Goal: Task Accomplishment & Management: Complete application form

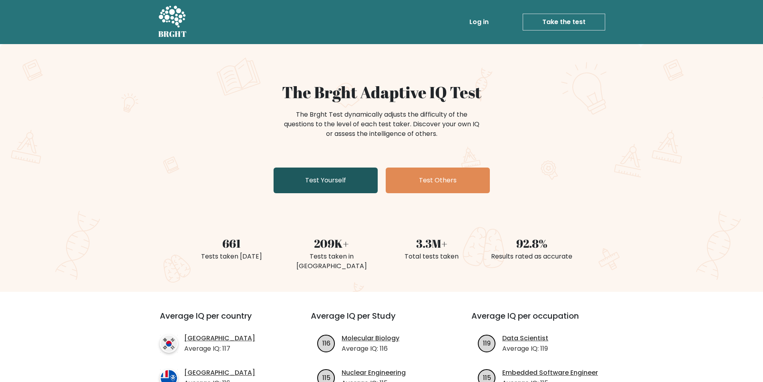
click at [342, 181] on link "Test Yourself" at bounding box center [326, 180] width 104 height 26
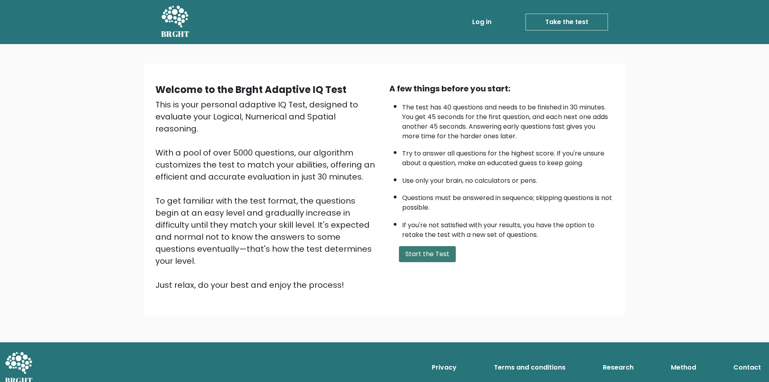
click at [433, 254] on button "Start the Test" at bounding box center [427, 254] width 57 height 16
click at [429, 248] on button "Start the Test" at bounding box center [427, 254] width 57 height 16
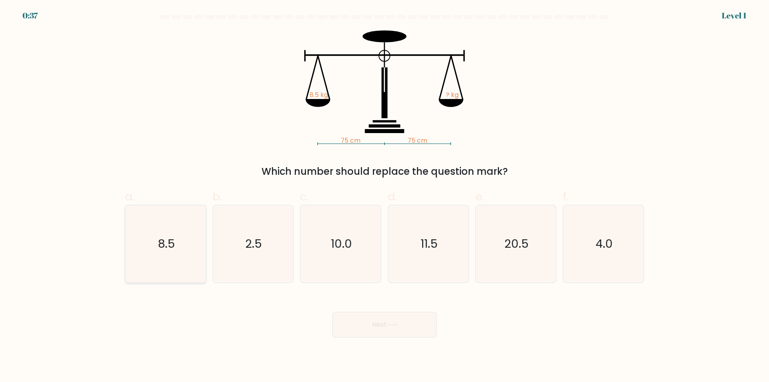
click at [176, 251] on icon "8.5" at bounding box center [165, 243] width 77 height 77
click at [385, 196] on input "a. 8.5" at bounding box center [385, 193] width 0 height 5
radio input "true"
click at [370, 322] on button "Next" at bounding box center [385, 325] width 104 height 26
click at [391, 326] on icon at bounding box center [392, 324] width 11 height 4
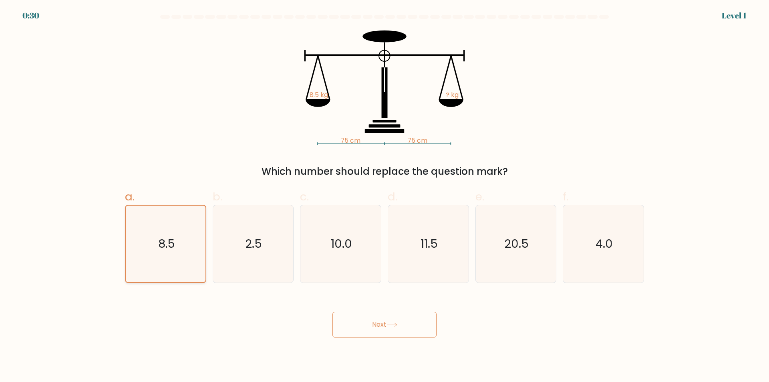
click at [168, 257] on icon "8.5" at bounding box center [165, 244] width 77 height 77
click at [385, 196] on input "a. 8.5" at bounding box center [385, 193] width 0 height 5
click at [374, 329] on button "Next" at bounding box center [385, 325] width 104 height 26
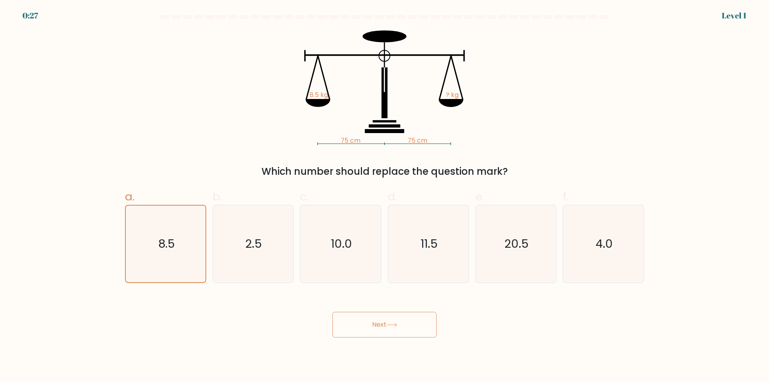
click at [394, 324] on icon at bounding box center [392, 324] width 11 height 4
click at [412, 322] on button "Next" at bounding box center [385, 325] width 104 height 26
click at [388, 329] on button "Next" at bounding box center [385, 325] width 104 height 26
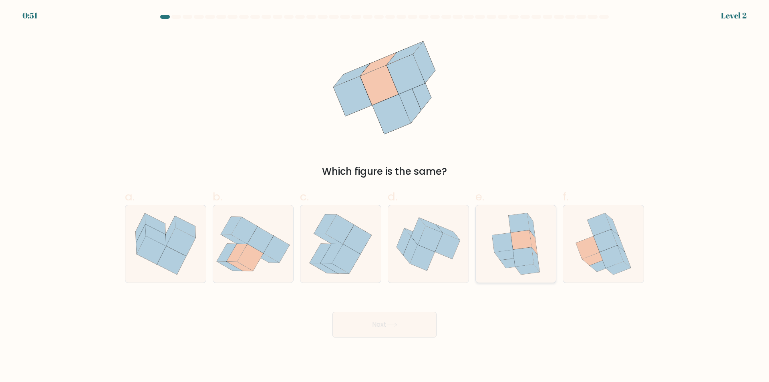
click at [526, 250] on icon at bounding box center [523, 256] width 21 height 19
click at [385, 196] on input "e." at bounding box center [385, 193] width 0 height 5
radio input "true"
click at [385, 323] on button "Next" at bounding box center [385, 325] width 104 height 26
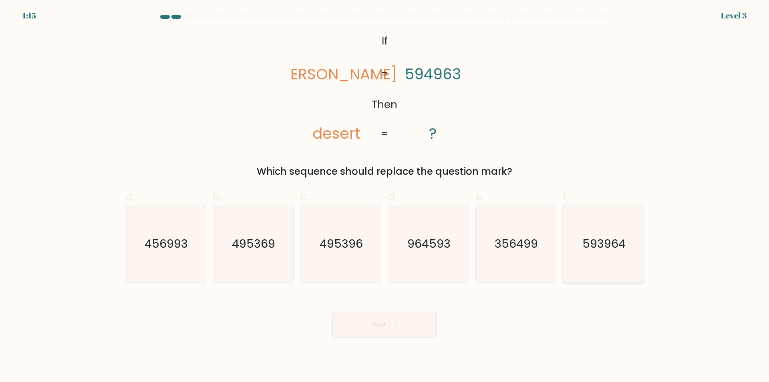
click at [605, 258] on icon "593964" at bounding box center [603, 243] width 77 height 77
click at [385, 196] on input "f. 593964" at bounding box center [385, 193] width 0 height 5
radio input "true"
click at [397, 325] on icon at bounding box center [392, 324] width 11 height 4
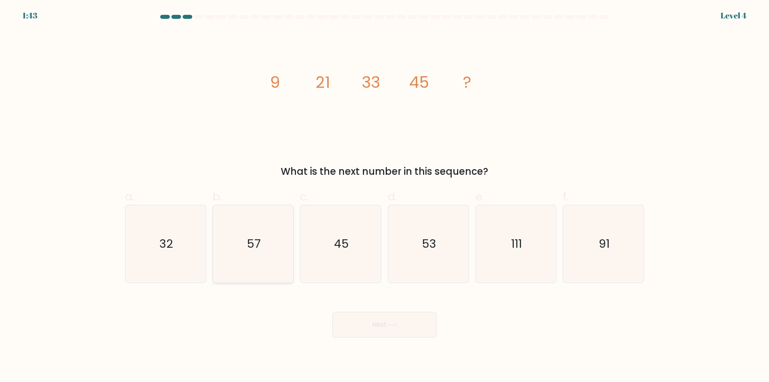
click at [281, 260] on icon "57" at bounding box center [252, 243] width 77 height 77
click at [385, 196] on input "b. 57" at bounding box center [385, 193] width 0 height 5
radio input "true"
click at [366, 322] on button "Next" at bounding box center [385, 325] width 104 height 26
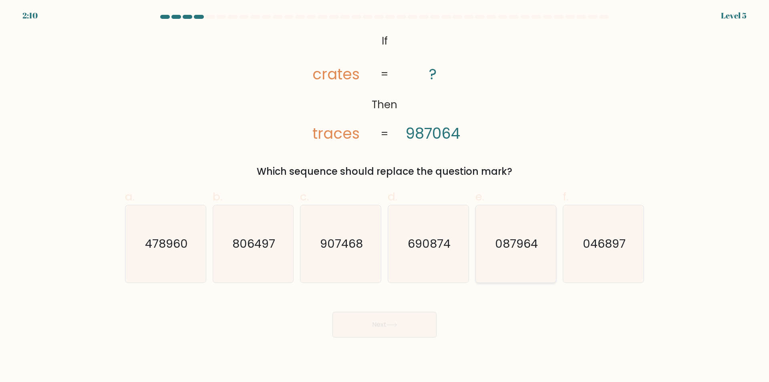
click at [529, 243] on text "087964" at bounding box center [516, 244] width 43 height 16
click at [385, 196] on input "e. 087964" at bounding box center [385, 193] width 0 height 5
radio input "true"
click at [393, 324] on icon at bounding box center [392, 324] width 11 height 4
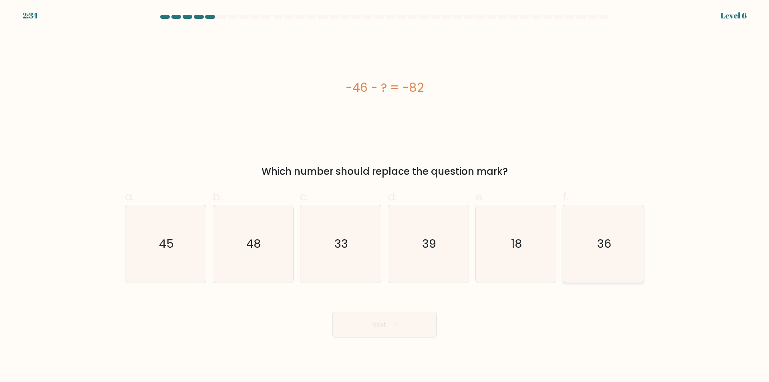
click at [611, 244] on text "36" at bounding box center [604, 244] width 14 height 16
click at [385, 196] on input "f. 36" at bounding box center [385, 193] width 0 height 5
radio input "true"
click at [406, 327] on button "Next" at bounding box center [385, 325] width 104 height 26
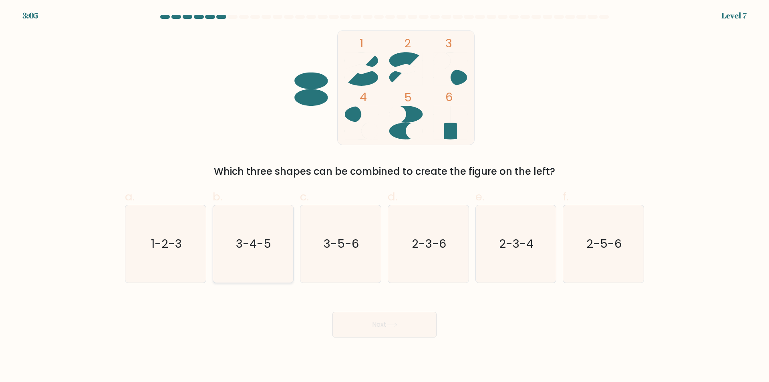
click at [269, 254] on icon "3-4-5" at bounding box center [252, 243] width 77 height 77
click at [385, 196] on input "b. 3-4-5" at bounding box center [385, 193] width 0 height 5
radio input "true"
click at [401, 327] on button "Next" at bounding box center [385, 325] width 104 height 26
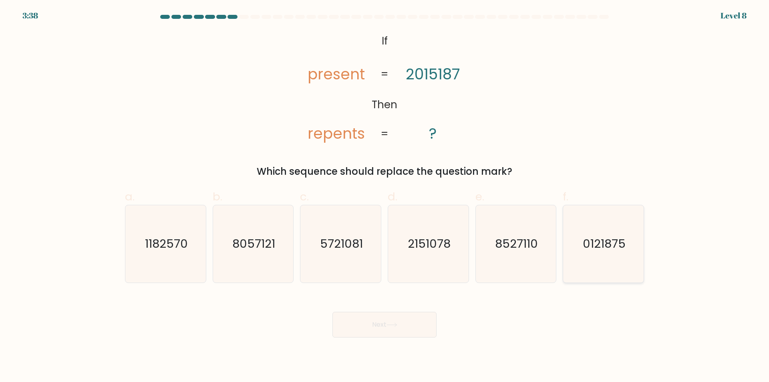
click at [587, 246] on text "0121875" at bounding box center [604, 244] width 43 height 16
click at [385, 196] on input "f. 0121875" at bounding box center [385, 193] width 0 height 5
radio input "true"
click at [392, 326] on icon at bounding box center [392, 324] width 11 height 4
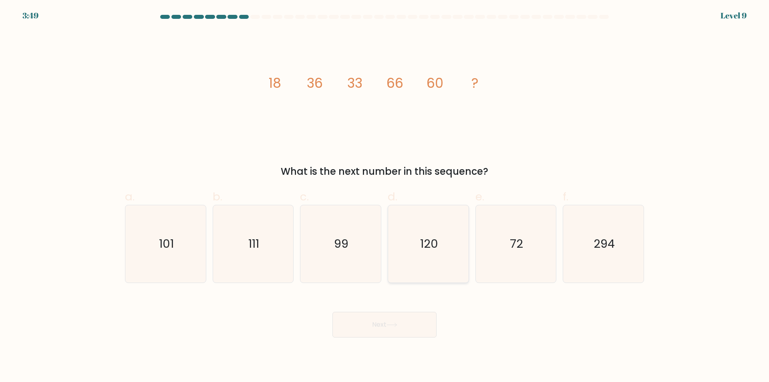
click at [410, 259] on icon "120" at bounding box center [428, 243] width 77 height 77
click at [385, 196] on input "d. 120" at bounding box center [385, 193] width 0 height 5
radio input "true"
click at [383, 331] on button "Next" at bounding box center [385, 325] width 104 height 26
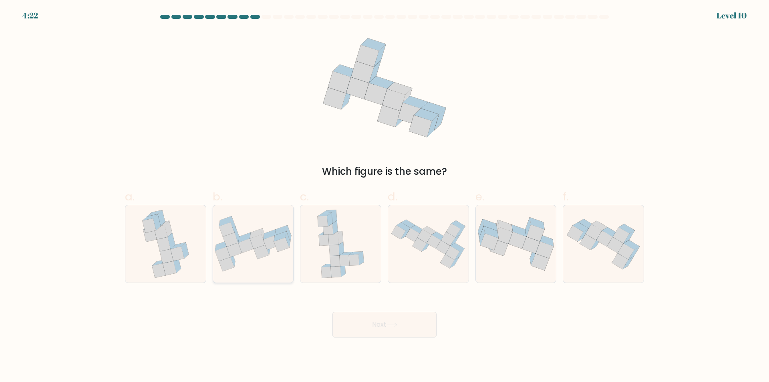
click at [244, 260] on icon at bounding box center [253, 244] width 81 height 56
click at [385, 196] on input "b." at bounding box center [385, 193] width 0 height 5
radio input "true"
click at [363, 322] on button "Next" at bounding box center [385, 325] width 104 height 26
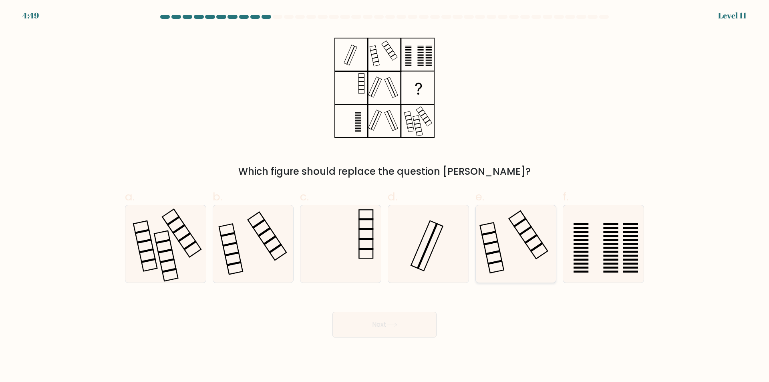
click at [502, 245] on icon at bounding box center [515, 243] width 77 height 77
click at [385, 196] on input "e." at bounding box center [385, 193] width 0 height 5
radio input "true"
click at [415, 261] on icon at bounding box center [428, 243] width 77 height 77
click at [385, 196] on input "d." at bounding box center [385, 193] width 0 height 5
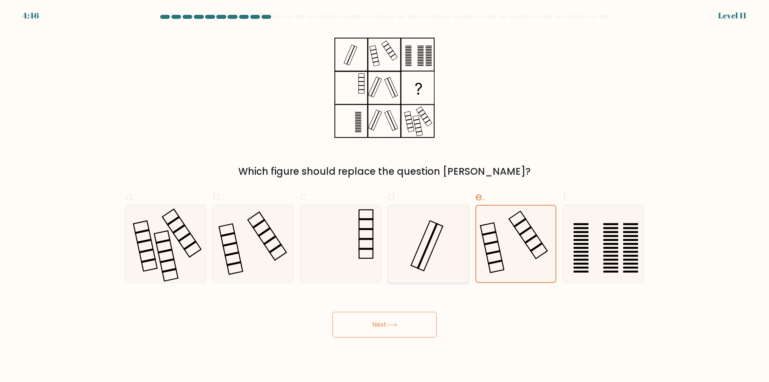
radio input "true"
click at [399, 333] on button "Next" at bounding box center [385, 325] width 104 height 26
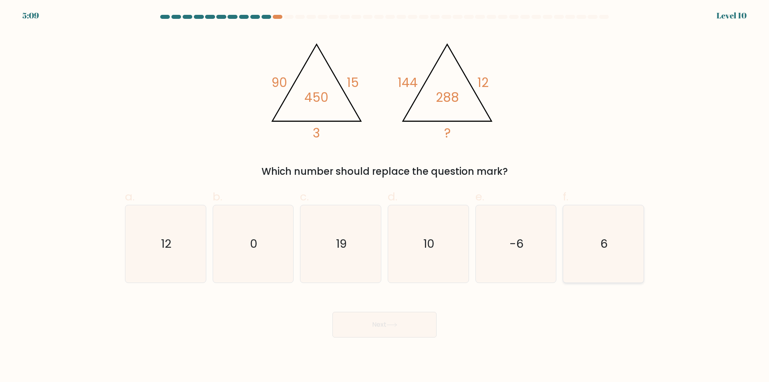
click at [596, 249] on icon "6" at bounding box center [603, 243] width 77 height 77
click at [385, 196] on input "f. 6" at bounding box center [385, 193] width 0 height 5
radio input "true"
click at [427, 324] on button "Next" at bounding box center [385, 325] width 104 height 26
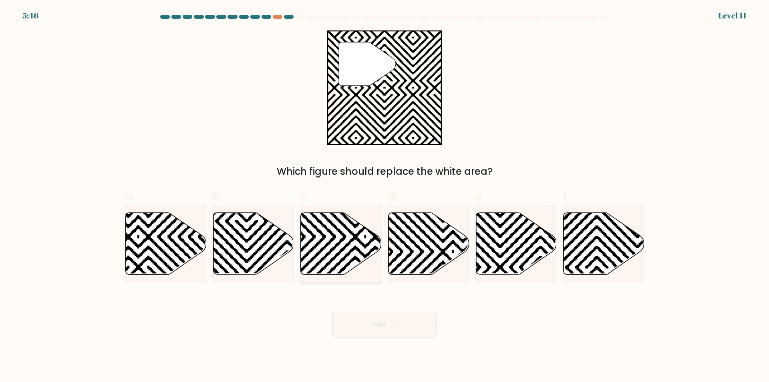
click at [355, 248] on icon at bounding box center [365, 277] width 162 height 162
click at [385, 196] on input "c." at bounding box center [385, 193] width 0 height 5
radio input "true"
click at [375, 323] on button "Next" at bounding box center [385, 325] width 104 height 26
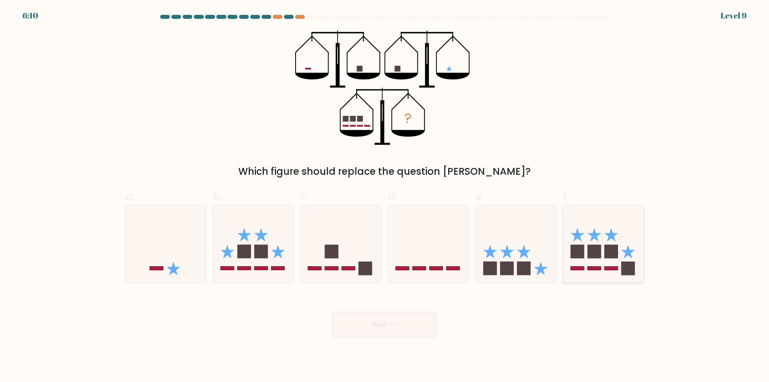
click at [578, 268] on rect at bounding box center [578, 268] width 14 height 4
click at [385, 196] on input "f." at bounding box center [385, 193] width 0 height 5
radio input "true"
click at [421, 318] on button "Next" at bounding box center [385, 325] width 104 height 26
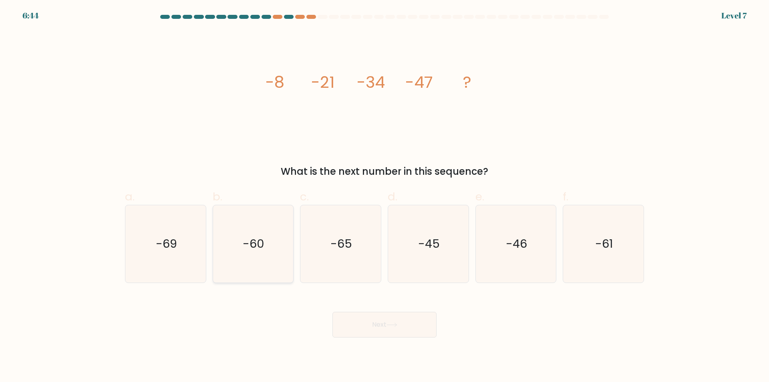
click at [276, 243] on icon "-60" at bounding box center [252, 243] width 77 height 77
click at [385, 196] on input "b. -60" at bounding box center [385, 193] width 0 height 5
radio input "true"
click at [367, 318] on button "Next" at bounding box center [385, 325] width 104 height 26
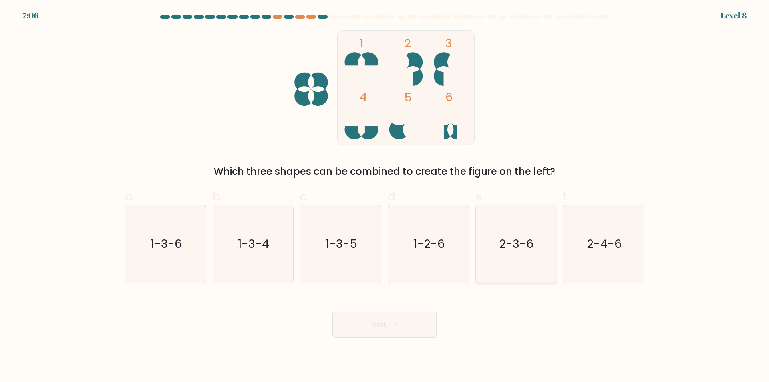
click at [516, 255] on icon "2-3-6" at bounding box center [515, 243] width 77 height 77
click at [385, 196] on input "e. 2-3-6" at bounding box center [385, 193] width 0 height 5
radio input "true"
click at [382, 320] on button "Next" at bounding box center [385, 325] width 104 height 26
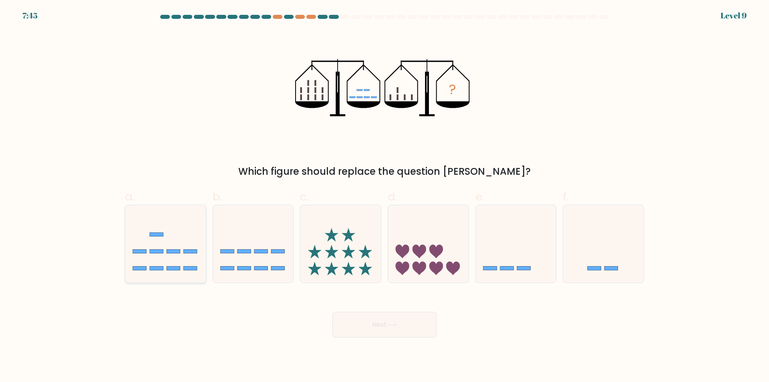
click at [189, 250] on rect at bounding box center [190, 251] width 14 height 4
click at [385, 196] on input "a." at bounding box center [385, 193] width 0 height 5
radio input "true"
click at [365, 326] on button "Next" at bounding box center [385, 325] width 104 height 26
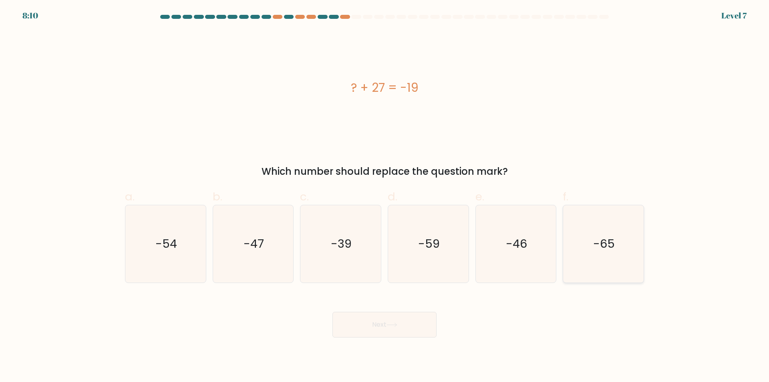
click at [607, 241] on text "-65" at bounding box center [605, 244] width 22 height 16
click at [385, 196] on input "f. -65" at bounding box center [385, 193] width 0 height 5
radio input "true"
click at [389, 321] on button "Next" at bounding box center [385, 325] width 104 height 26
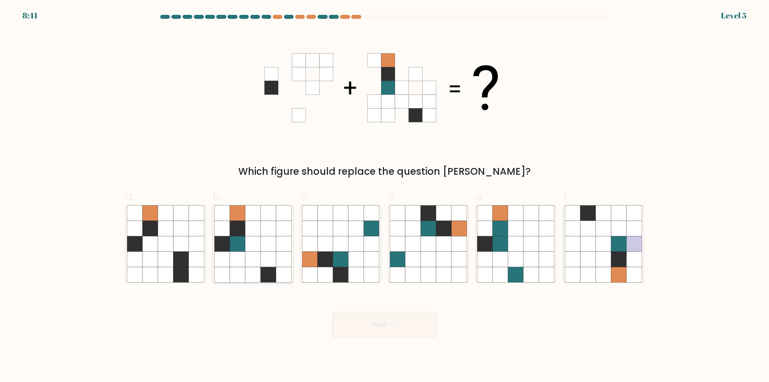
click at [248, 232] on icon at bounding box center [253, 228] width 15 height 15
click at [385, 196] on input "b." at bounding box center [385, 193] width 0 height 5
radio input "true"
click at [415, 327] on button "Next" at bounding box center [385, 325] width 104 height 26
click at [367, 320] on button "Next" at bounding box center [385, 325] width 104 height 26
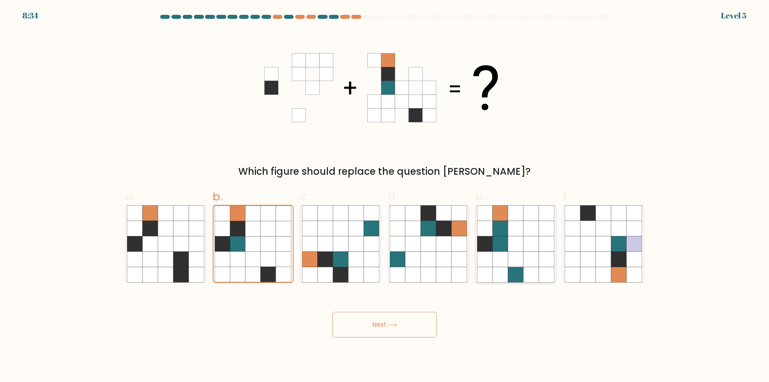
click at [511, 246] on icon at bounding box center [515, 243] width 15 height 15
click at [385, 196] on input "e." at bounding box center [385, 193] width 0 height 5
radio input "true"
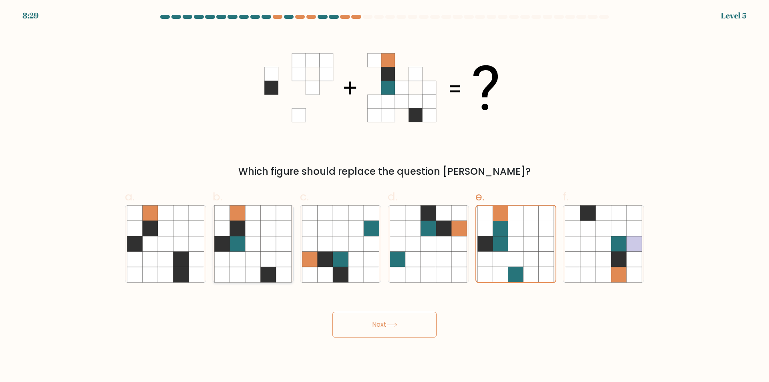
click at [246, 232] on icon at bounding box center [253, 228] width 15 height 15
click at [385, 196] on input "b." at bounding box center [385, 193] width 0 height 5
radio input "true"
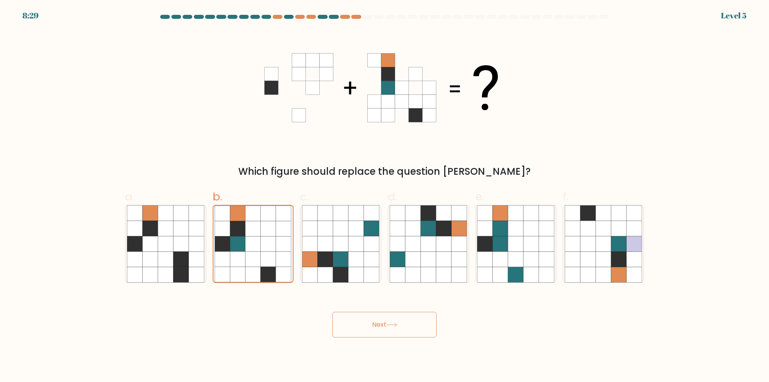
click at [365, 316] on button "Next" at bounding box center [385, 325] width 104 height 26
click at [369, 324] on button "Next" at bounding box center [385, 325] width 104 height 26
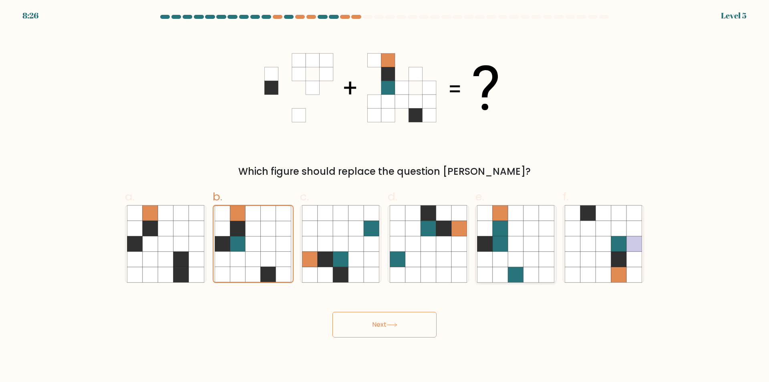
click at [478, 241] on icon at bounding box center [485, 243] width 15 height 15
click at [385, 196] on input "e." at bounding box center [385, 193] width 0 height 5
radio input "true"
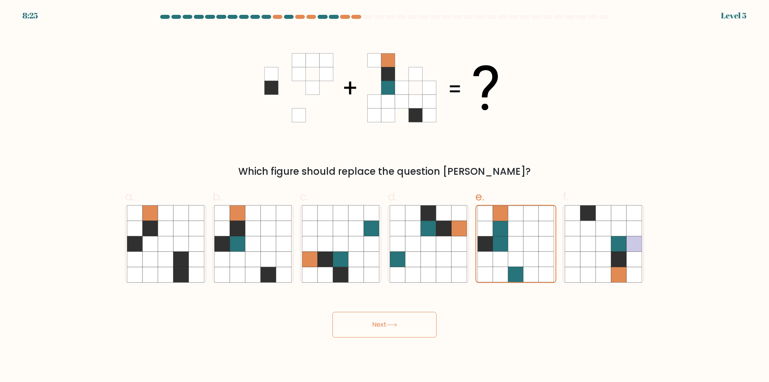
click at [374, 324] on button "Next" at bounding box center [385, 325] width 104 height 26
click at [689, 274] on form at bounding box center [384, 176] width 769 height 322
click at [643, 260] on div at bounding box center [603, 244] width 81 height 78
click at [385, 196] on input "f." at bounding box center [385, 193] width 0 height 5
radio input "true"
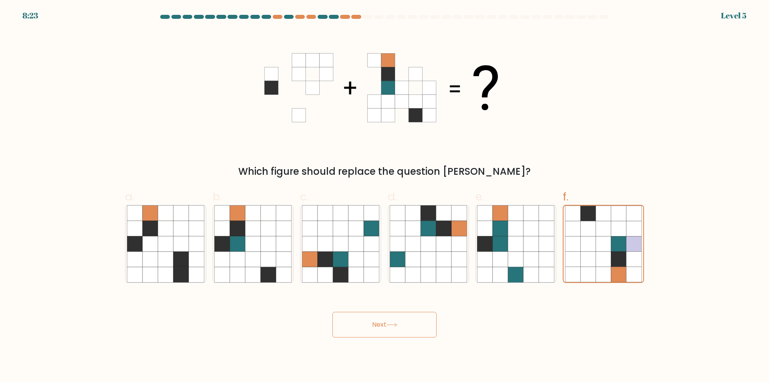
click at [397, 327] on icon at bounding box center [392, 324] width 11 height 4
drag, startPoint x: 411, startPoint y: 344, endPoint x: 412, endPoint y: 320, distance: 23.6
click at [411, 343] on body "8:22 Level 5" at bounding box center [384, 191] width 769 height 382
click at [412, 320] on button "Next" at bounding box center [385, 325] width 104 height 26
click at [430, 254] on icon at bounding box center [428, 259] width 15 height 15
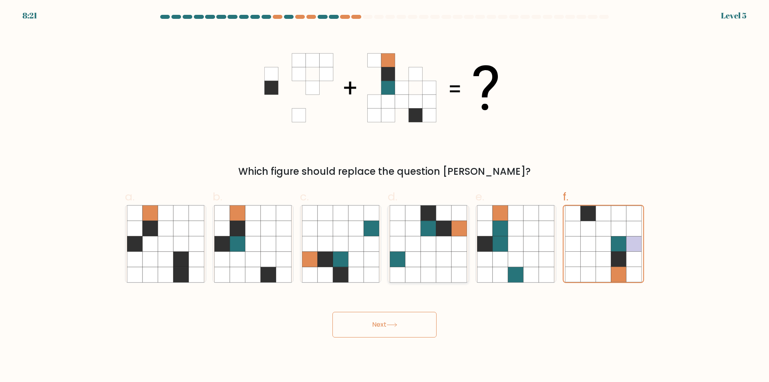
click at [385, 196] on input "d." at bounding box center [385, 193] width 0 height 5
radio input "true"
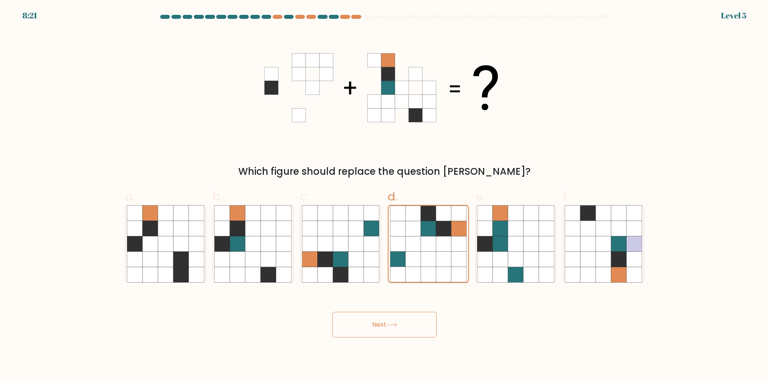
click at [400, 315] on button "Next" at bounding box center [385, 325] width 104 height 26
drag, startPoint x: 400, startPoint y: 315, endPoint x: 354, endPoint y: 283, distance: 56.4
click at [399, 315] on button "Next" at bounding box center [385, 325] width 104 height 26
click at [339, 260] on icon at bounding box center [340, 259] width 15 height 15
click at [385, 196] on input "c." at bounding box center [385, 193] width 0 height 5
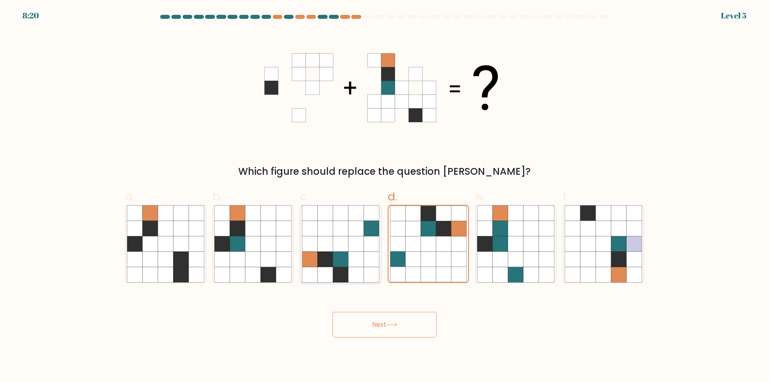
radio input "true"
drag, startPoint x: 372, startPoint y: 346, endPoint x: 364, endPoint y: 320, distance: 27.1
click at [372, 346] on body "8:20 Level 5" at bounding box center [384, 191] width 769 height 382
